Goal: Communication & Community: Share content

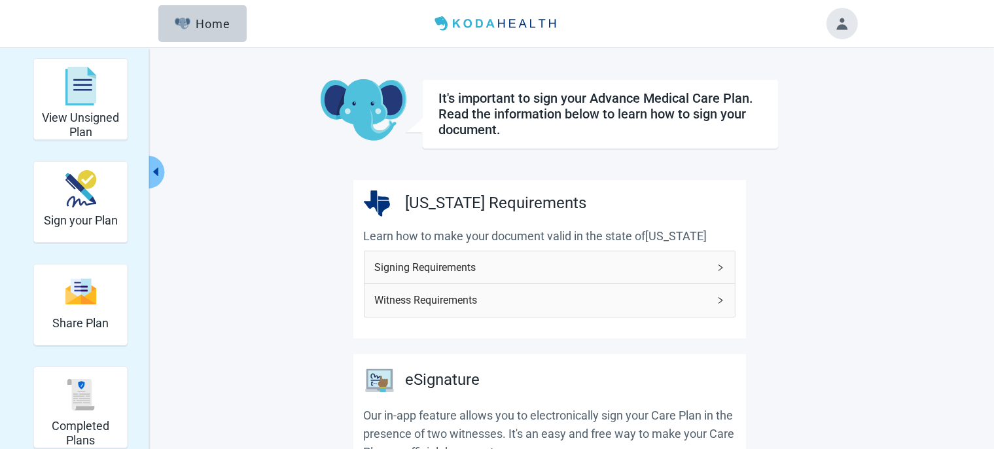
click at [81, 301] on img "Share Plan" at bounding box center [80, 291] width 31 height 28
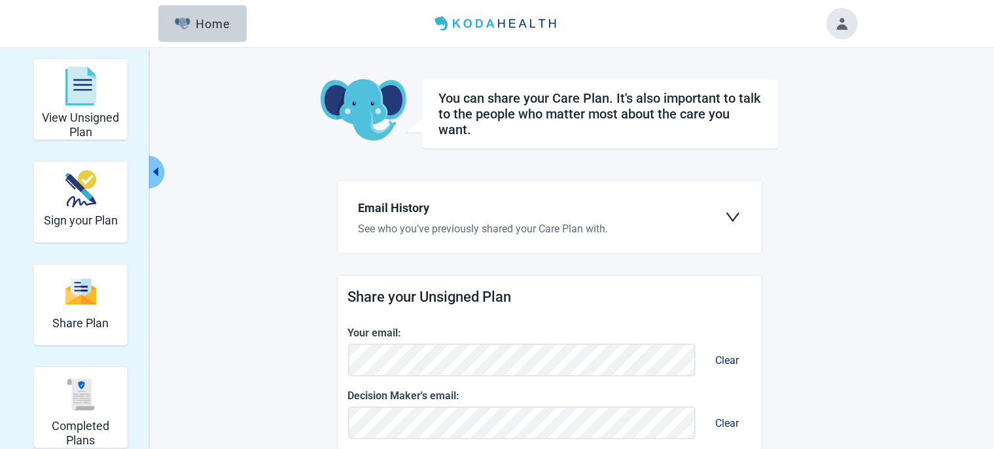
click at [731, 216] on icon "down" at bounding box center [733, 217] width 16 height 16
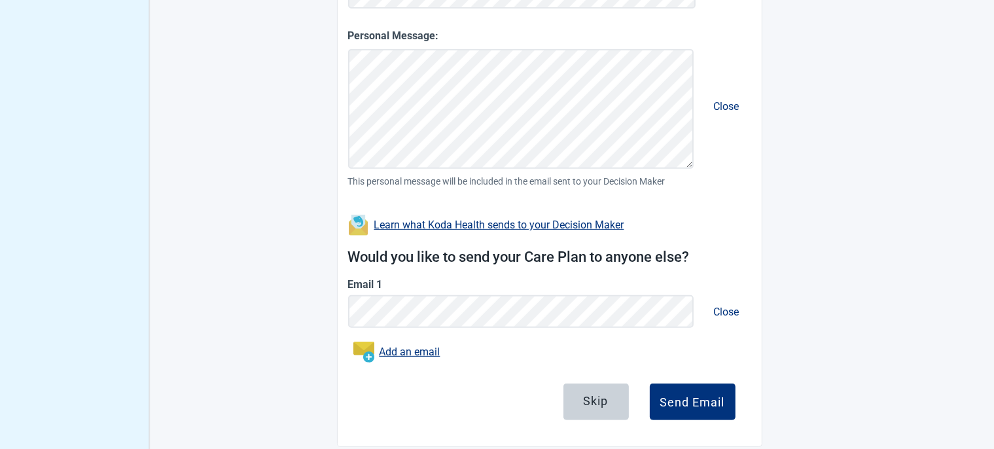
scroll to position [571, 0]
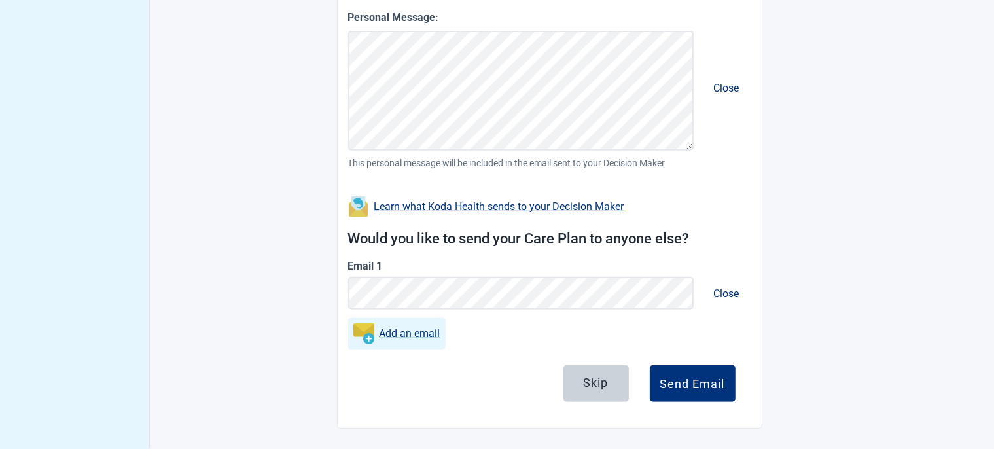
click at [418, 333] on link "Add an email" at bounding box center [409, 333] width 61 height 16
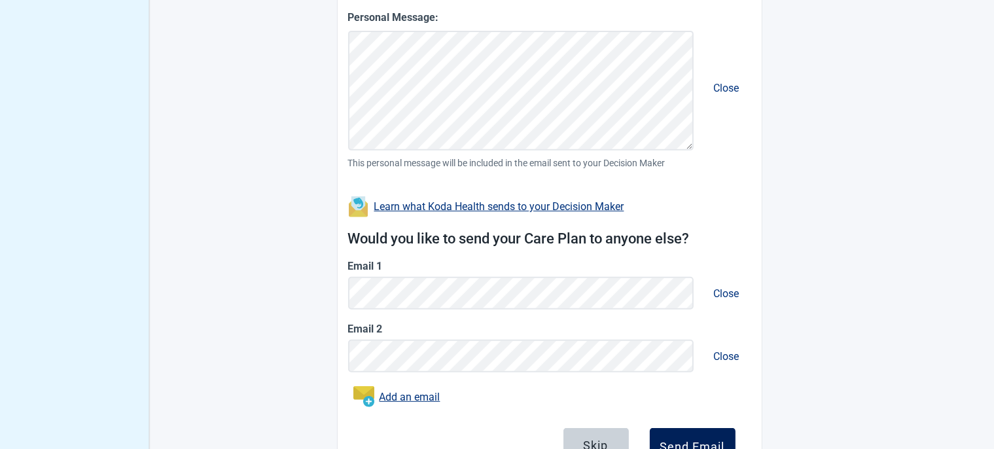
click at [706, 436] on button "Send Email" at bounding box center [693, 446] width 86 height 37
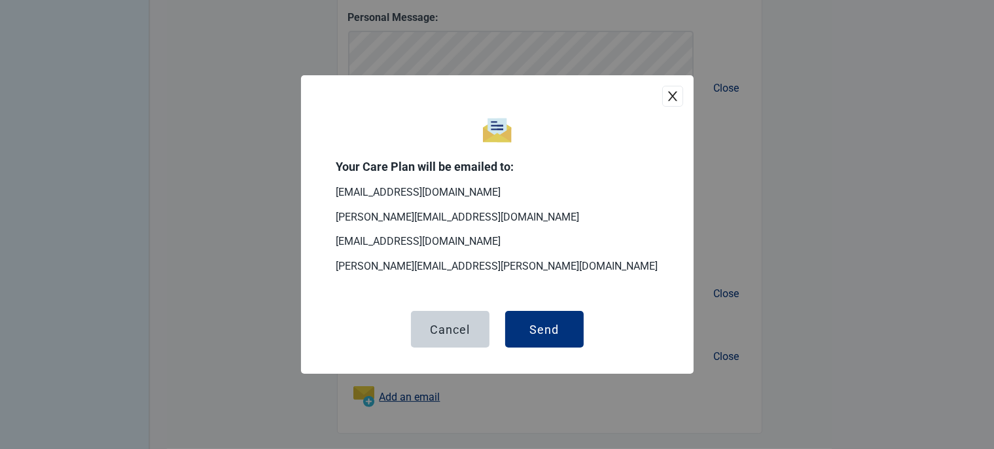
click at [672, 96] on icon "close" at bounding box center [671, 96] width 9 height 10
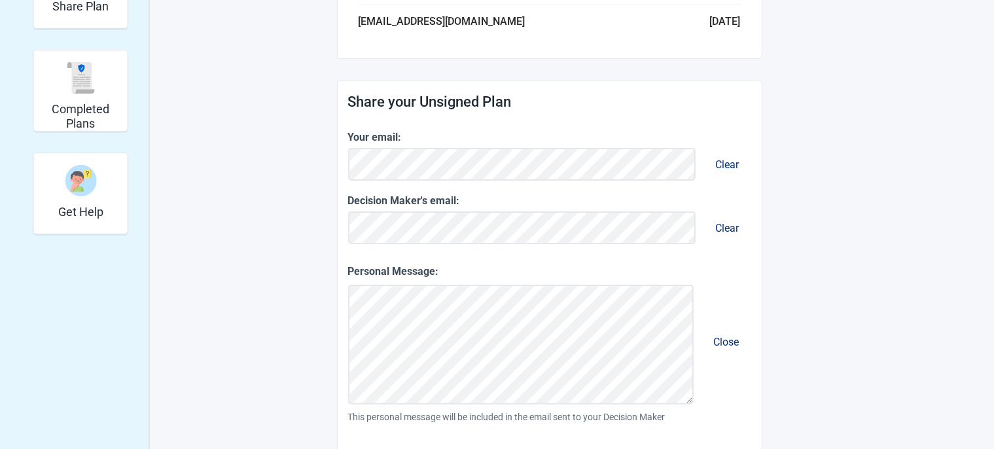
scroll to position [294, 0]
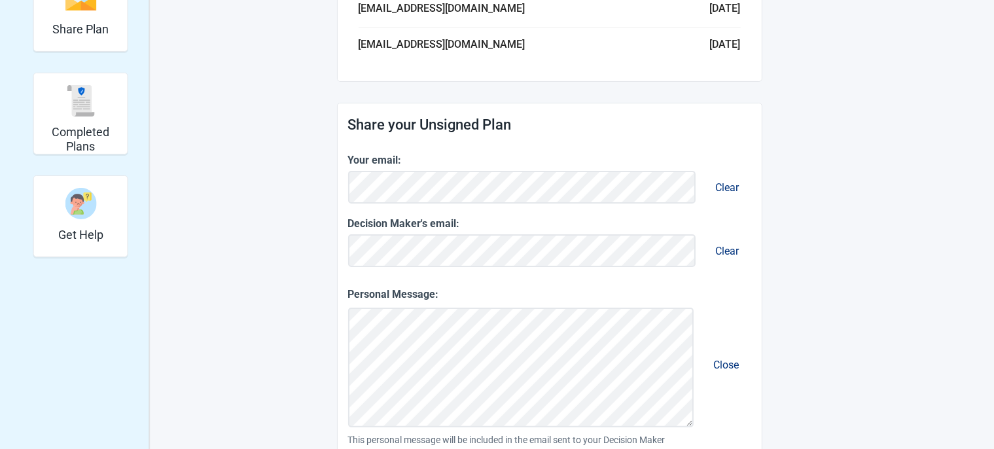
click at [723, 187] on button "Clear" at bounding box center [727, 187] width 44 height 37
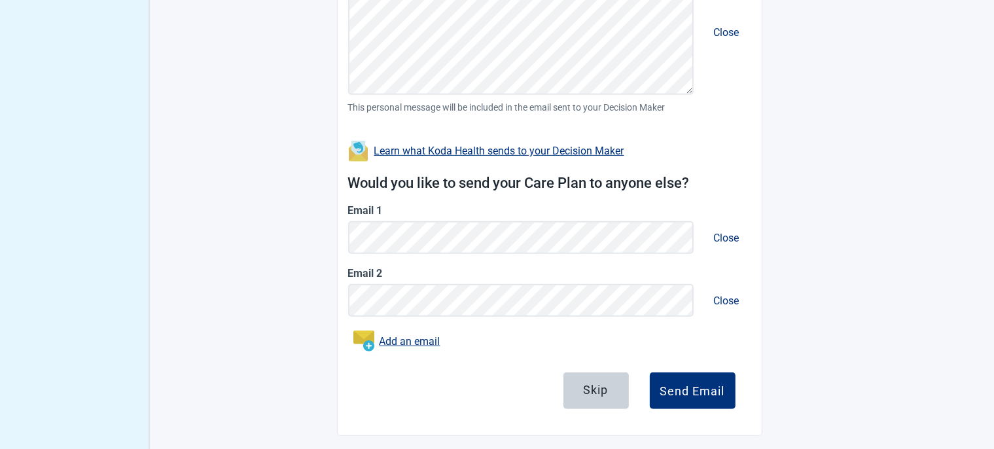
scroll to position [633, 0]
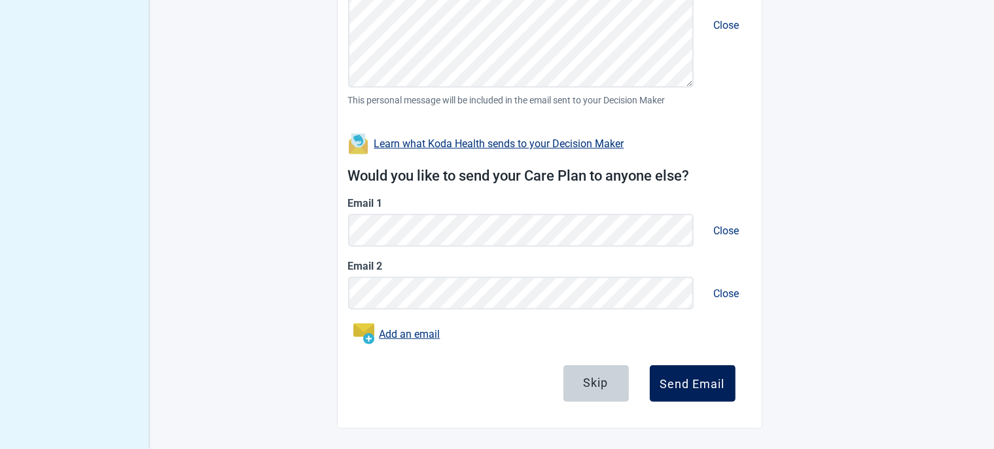
click at [705, 385] on div "Send Email" at bounding box center [692, 383] width 65 height 13
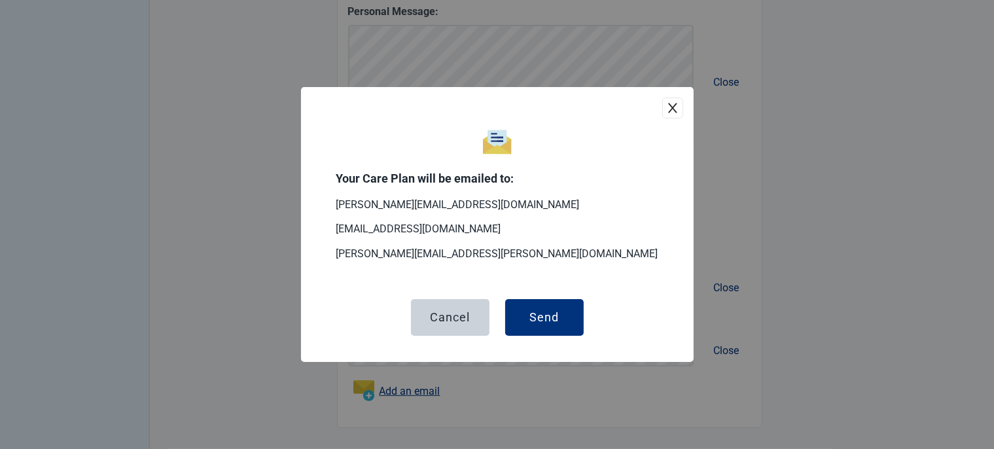
scroll to position [576, 0]
click at [544, 309] on button "Send" at bounding box center [544, 317] width 79 height 37
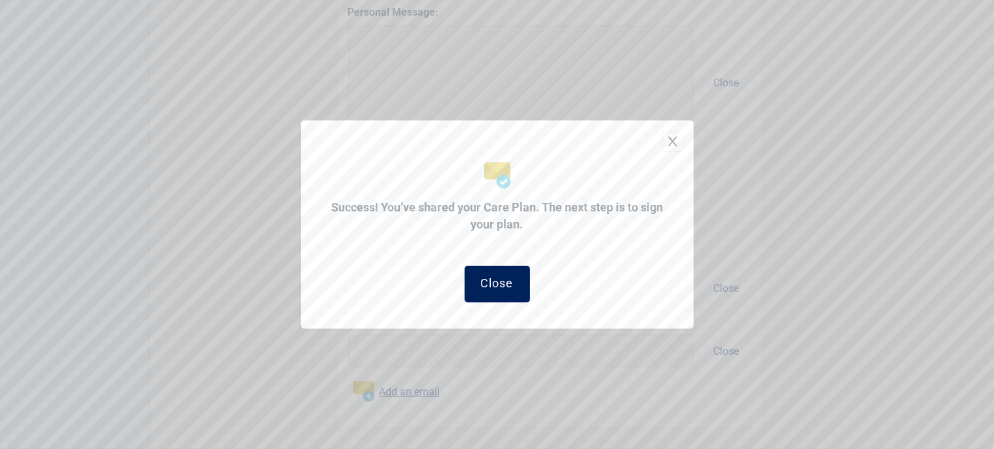
click at [485, 281] on div "Close" at bounding box center [497, 283] width 33 height 13
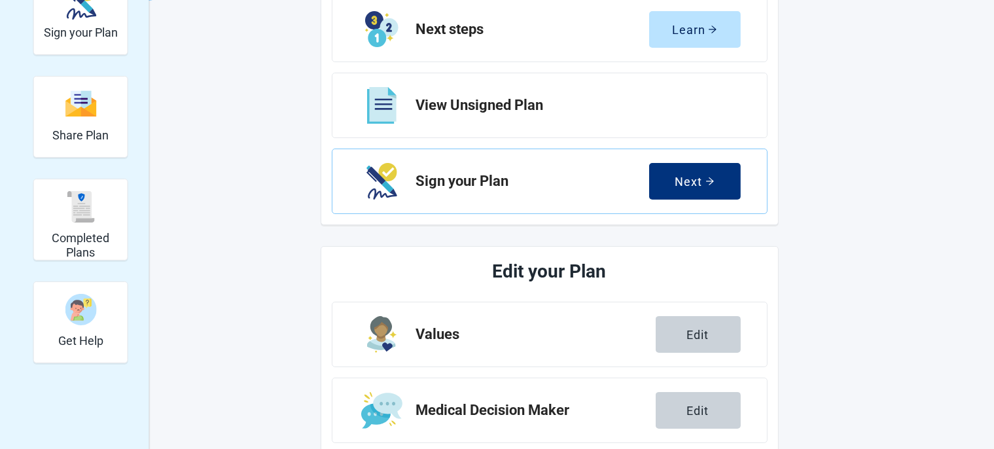
scroll to position [171, 0]
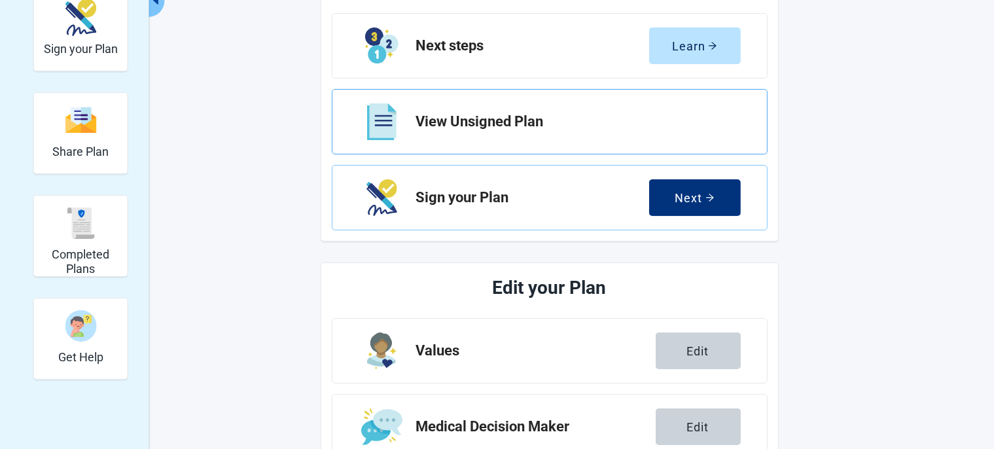
click at [474, 122] on h2 "View Unsigned Plan" at bounding box center [573, 122] width 314 height 16
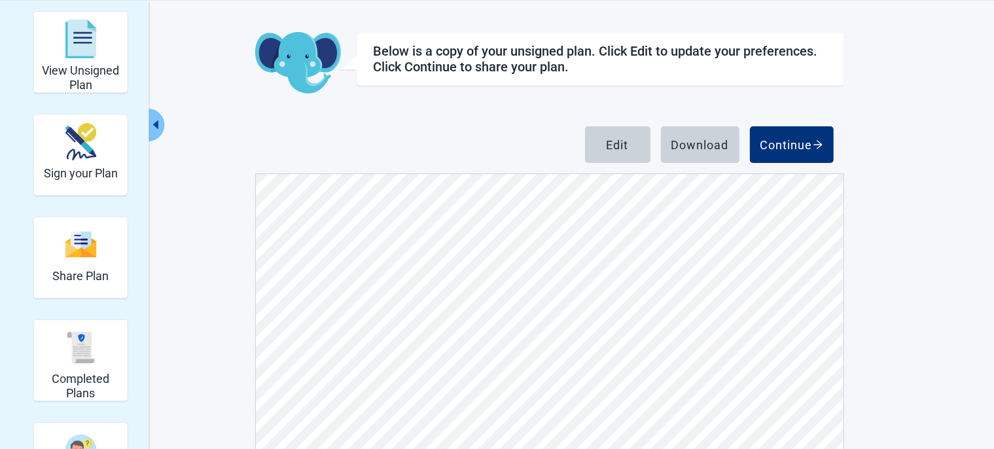
scroll to position [829, 0]
click at [695, 143] on div "Download" at bounding box center [700, 144] width 58 height 13
